Goal: Transaction & Acquisition: Purchase product/service

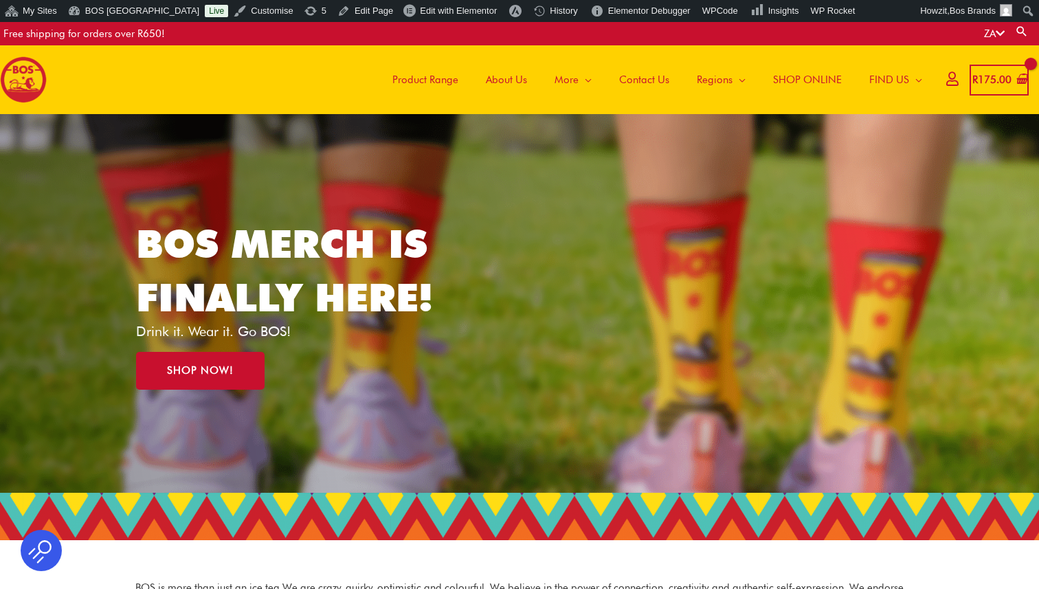
click at [422, 79] on span "Product Range" at bounding box center [425, 79] width 66 height 41
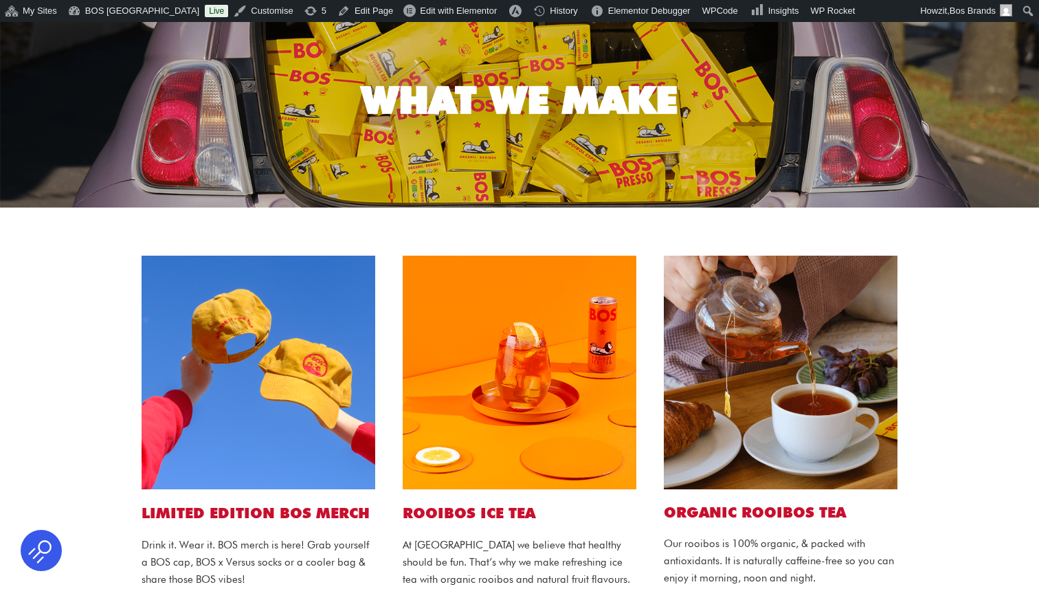
scroll to position [222, 0]
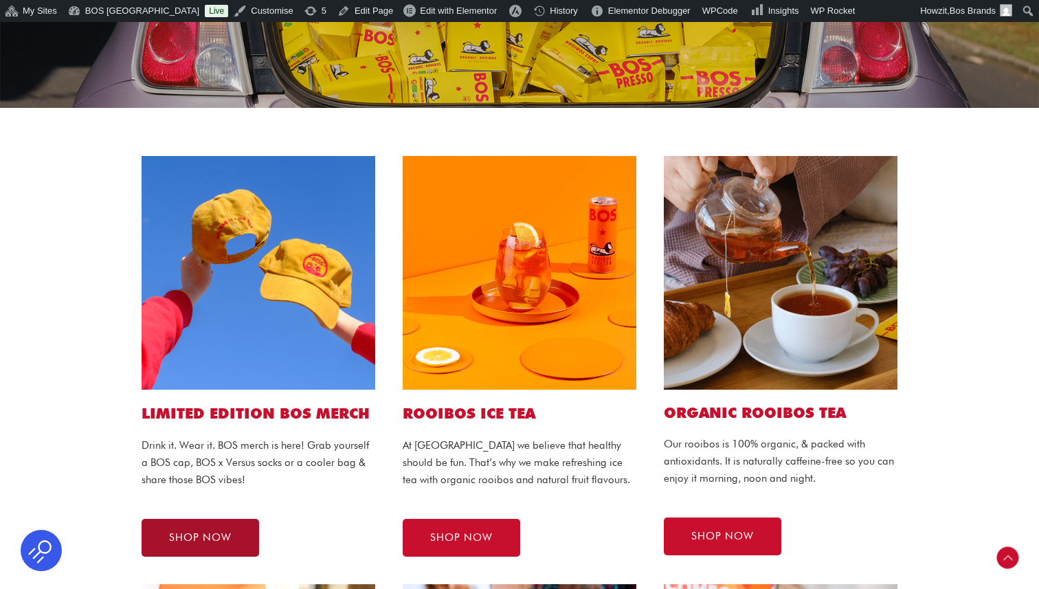
click at [204, 542] on span "SHOP NOW" at bounding box center [200, 538] width 63 height 10
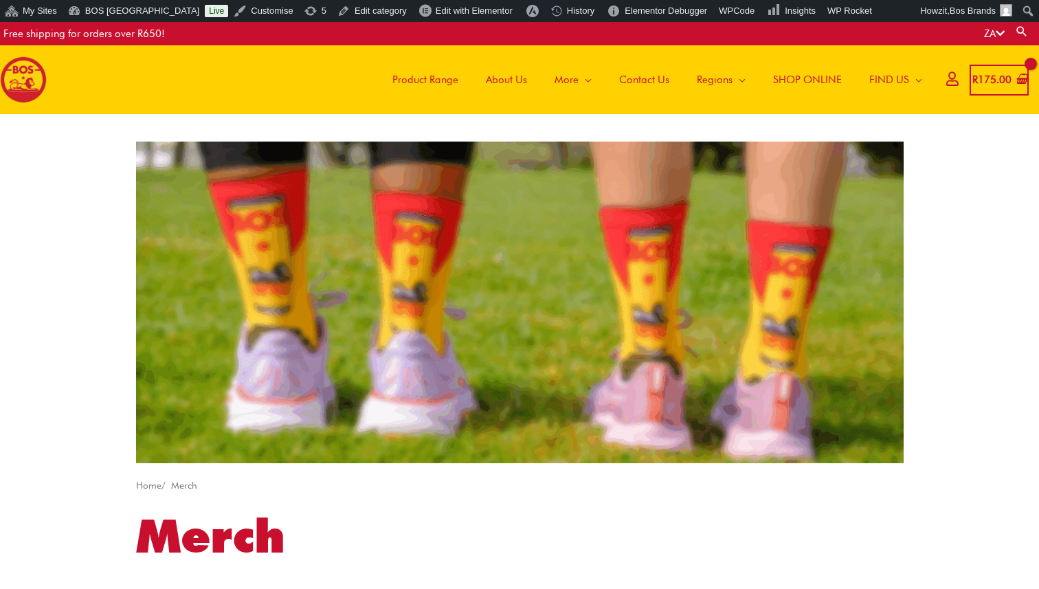
click at [337, 82] on div "Main Menu Product Range About Us More Menu Toggle The Magic of Rooibos Make it …" at bounding box center [519, 79] width 1039 height 69
click at [816, 74] on span "SHOP ONLINE" at bounding box center [807, 79] width 69 height 41
